Goal: Understand process/instructions

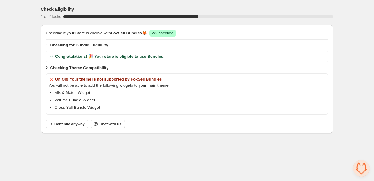
click at [90, 56] on span "Congratulations! 🎉 Your store is eligible to use Bundles!" at bounding box center [109, 57] width 109 height 6
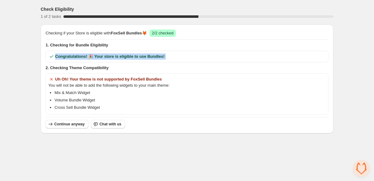
click at [90, 56] on span "Congratulations! 🎉 Your store is eligible to use Bundles!" at bounding box center [109, 57] width 109 height 6
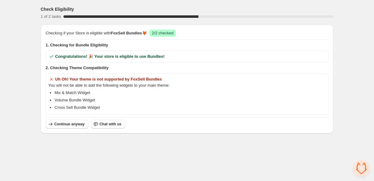
click at [117, 58] on span "Congratulations! 🎉 Your store is eligible to use Bundles!" at bounding box center [109, 57] width 109 height 6
click at [79, 127] on button "Continue anyway" at bounding box center [67, 124] width 43 height 9
click at [54, 9] on h3 "Check Eligibility" at bounding box center [57, 9] width 33 height 6
